Goal: Task Accomplishment & Management: Complete application form

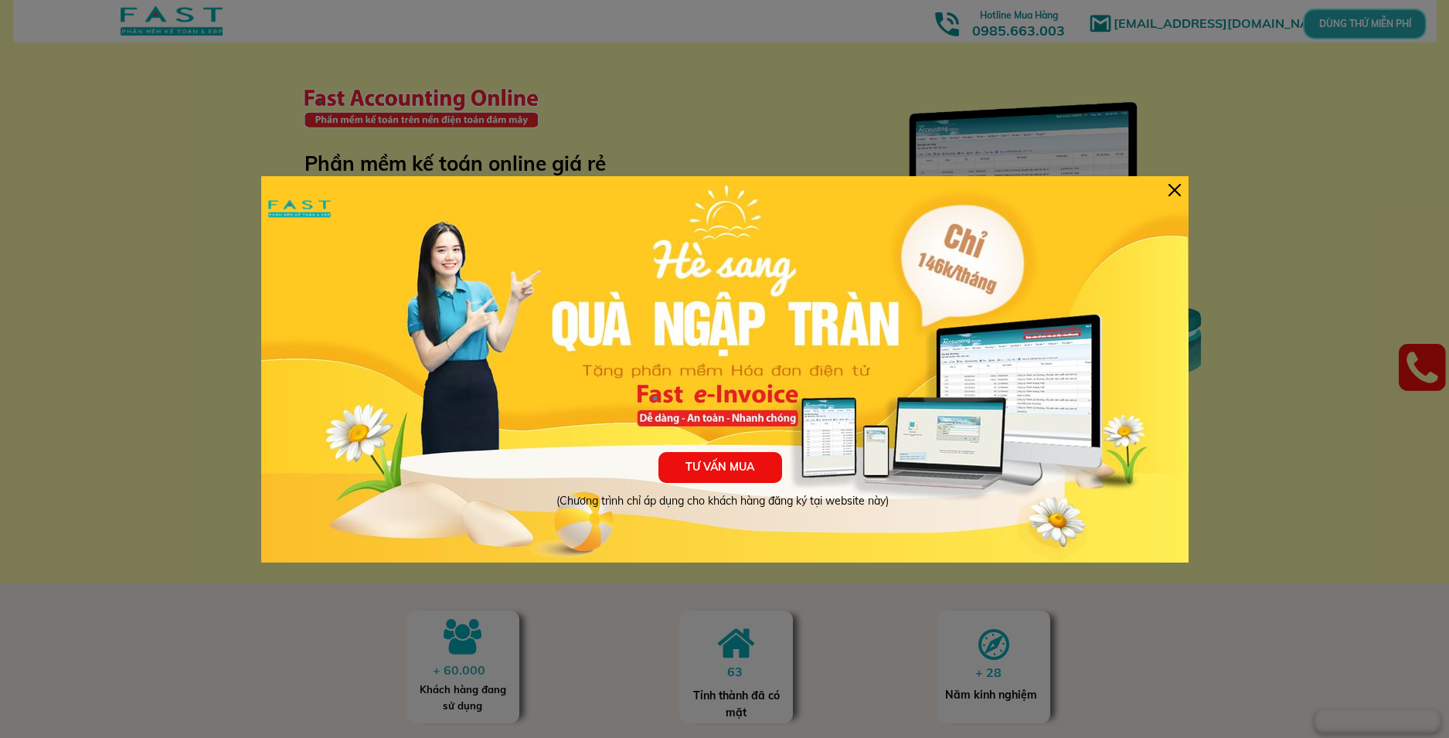
click at [1178, 187] on div at bounding box center [1174, 190] width 12 height 12
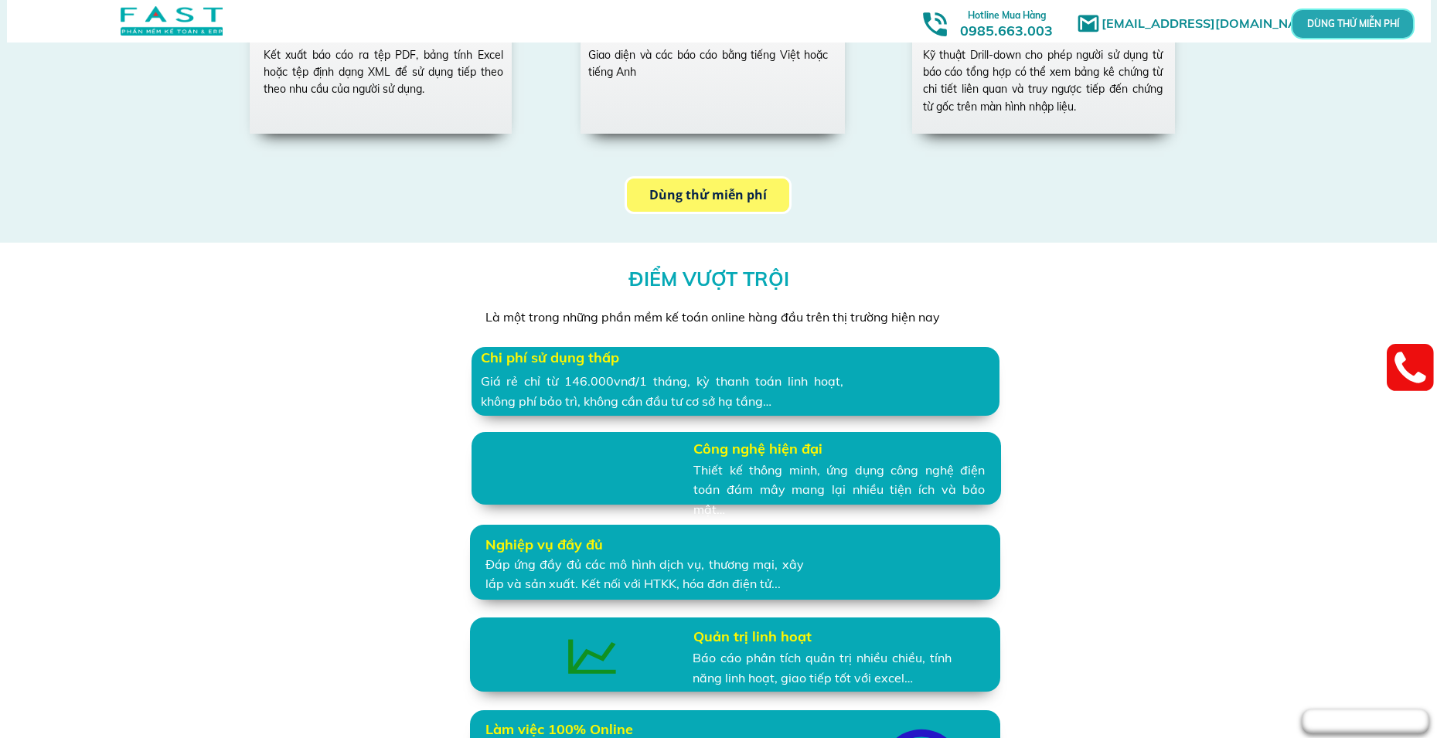
scroll to position [2859, 0]
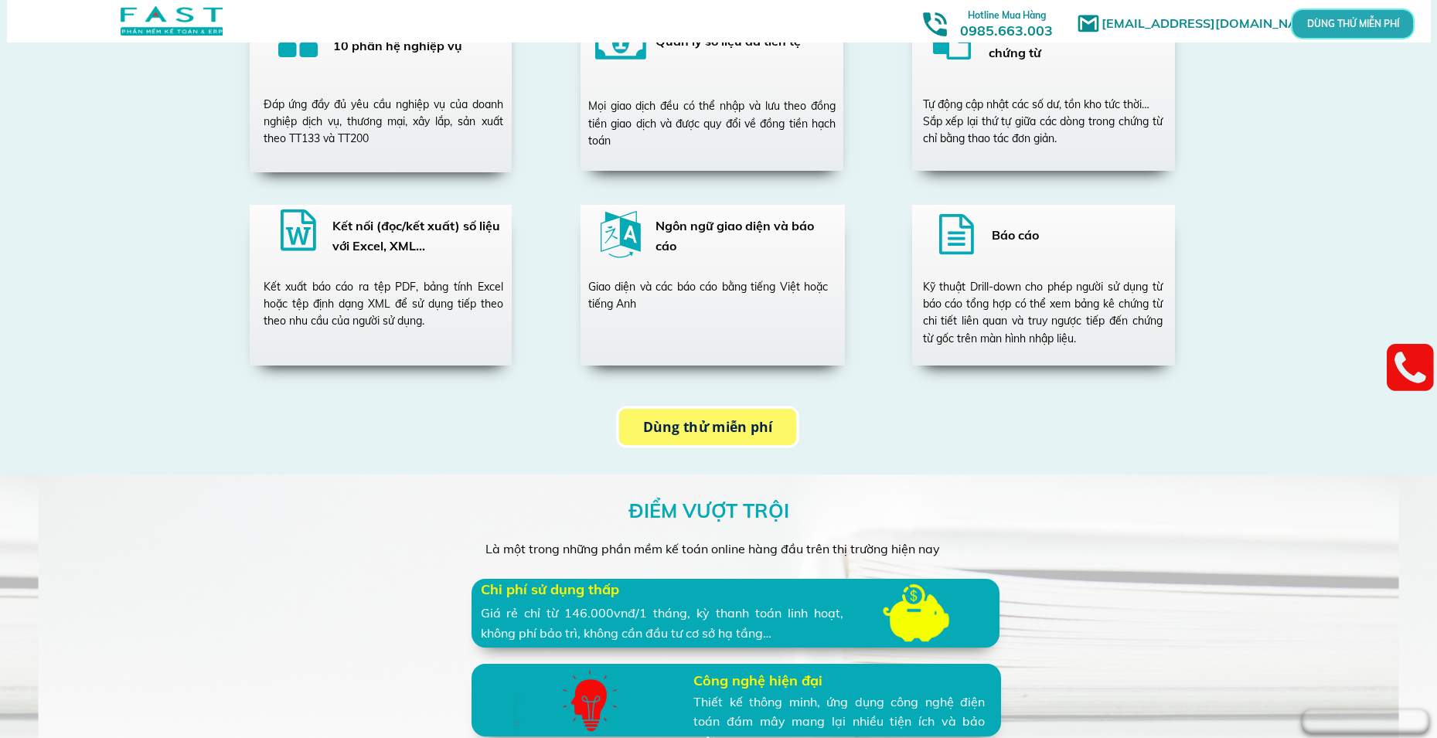
click at [737, 430] on p "Dùng thử miễn phí" at bounding box center [708, 427] width 178 height 36
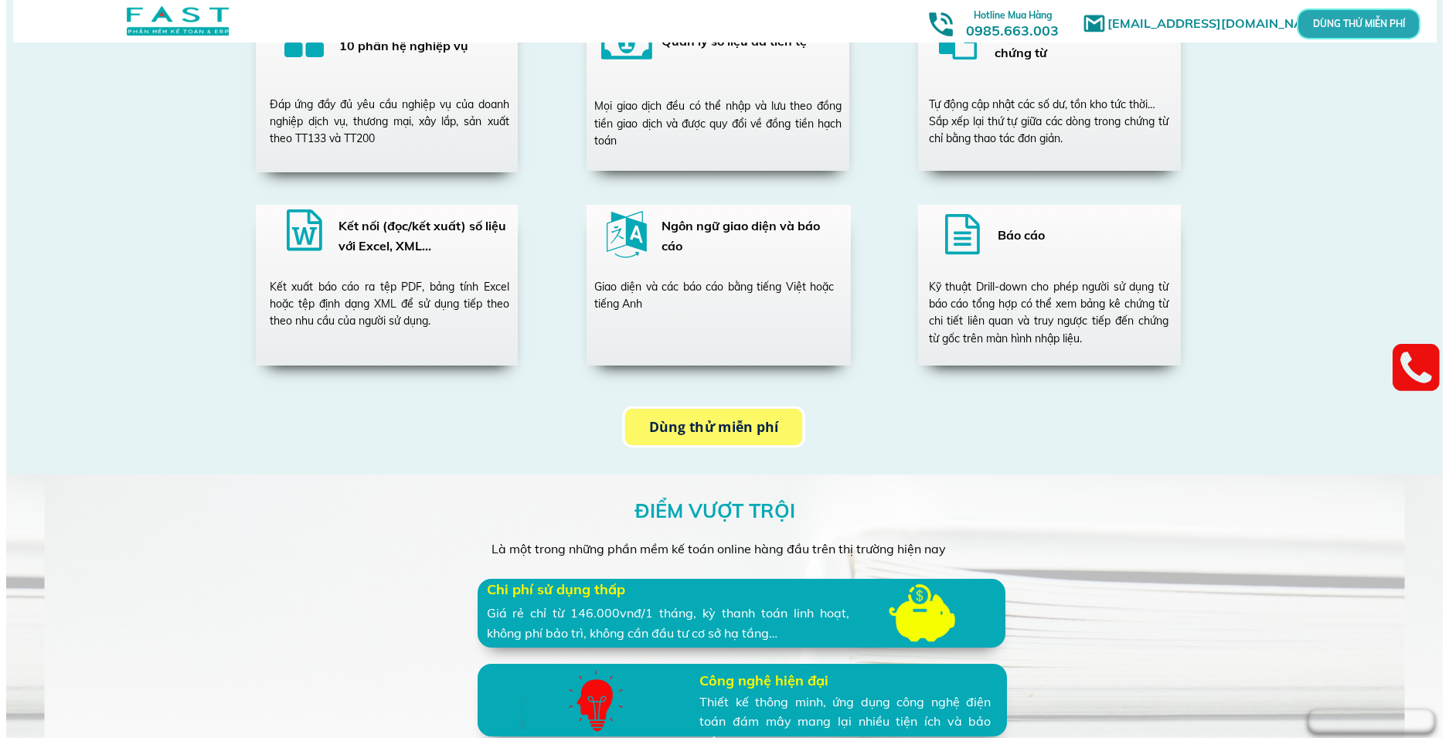
scroll to position [0, 0]
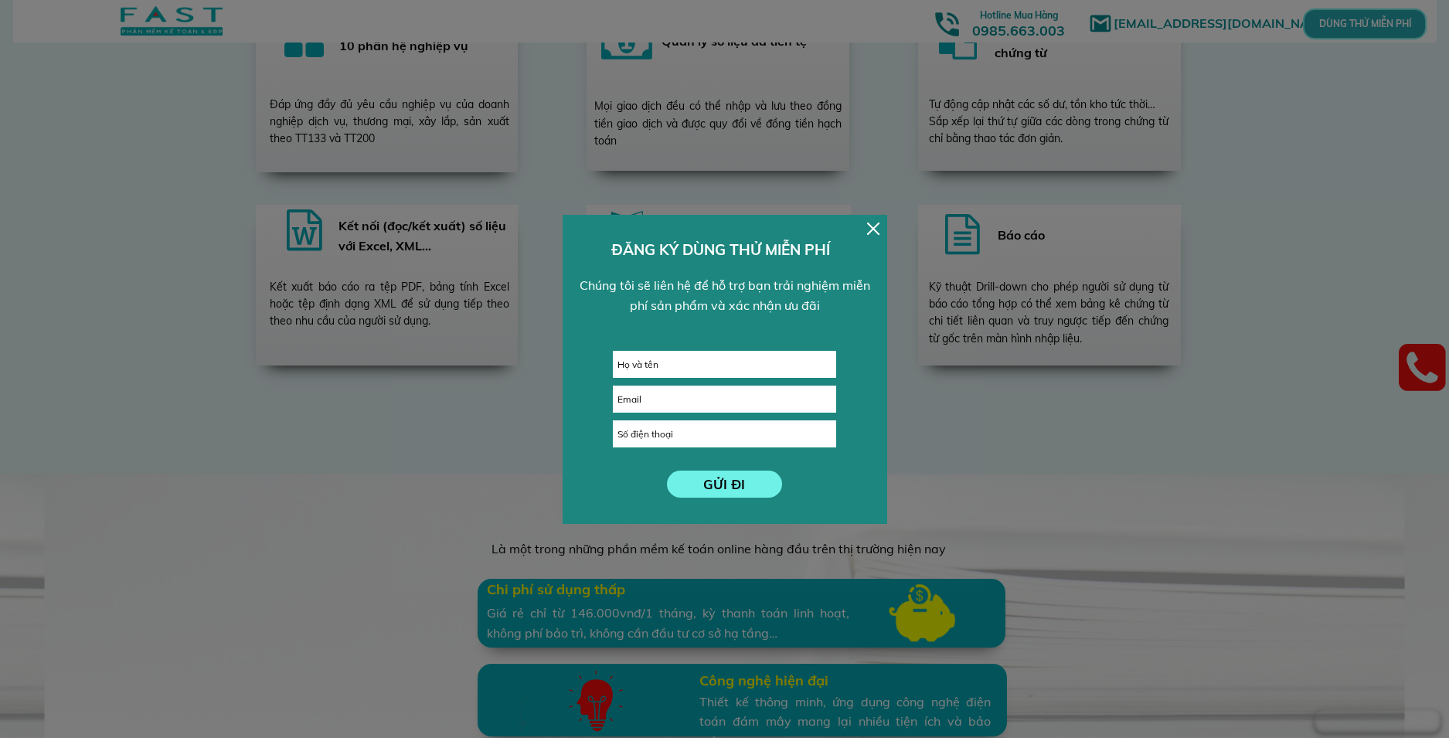
click at [752, 369] on input "text" at bounding box center [725, 365] width 222 height 26
type input "D"
type input "[PERSON_NAME]"
click at [688, 405] on input "email" at bounding box center [725, 399] width 222 height 26
type input "[EMAIL_ADDRESS][DOMAIN_NAME]"
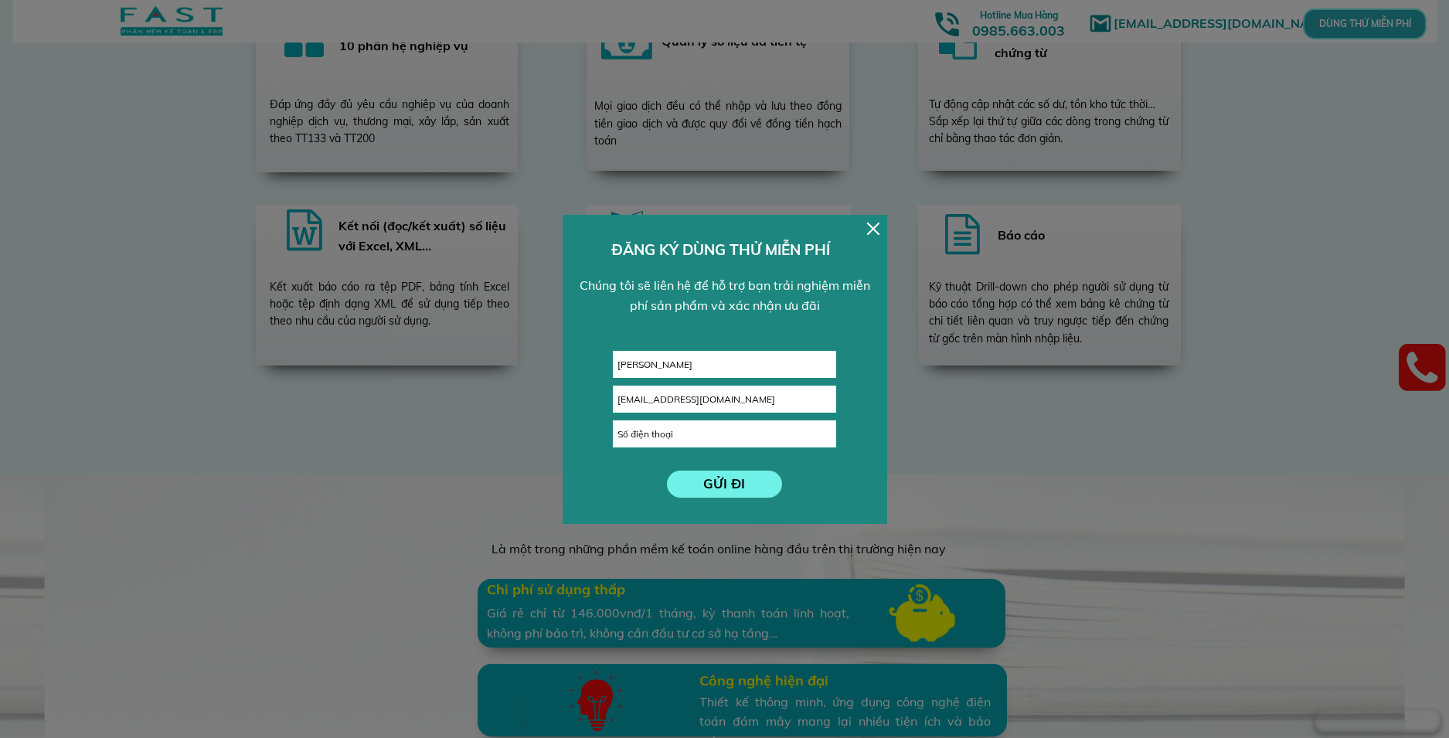
click at [716, 440] on input "tel" at bounding box center [725, 434] width 222 height 26
type input "0913138559"
click at [729, 483] on p "GỬI ĐI" at bounding box center [724, 484] width 115 height 27
